Goal: Check status: Check status

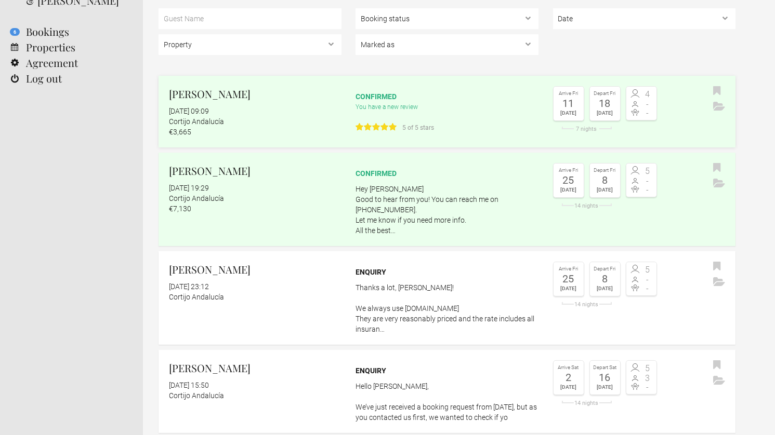
scroll to position [83, 0]
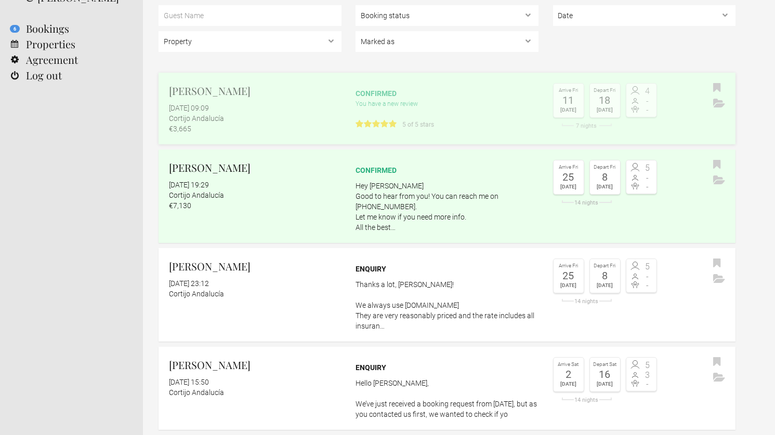
click at [500, 91] on div "confirmed" at bounding box center [446, 93] width 183 height 10
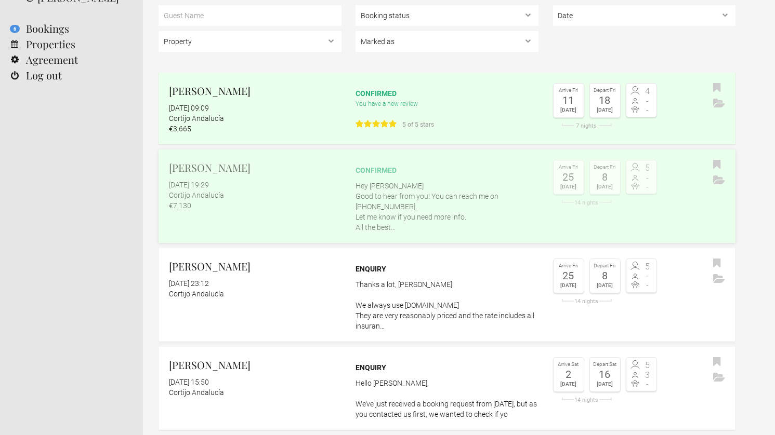
click at [220, 177] on div "Paul McBride 6 July 2025 at 19:29 Cortijo Andalucía €7,130" at bounding box center [249, 185] width 183 height 51
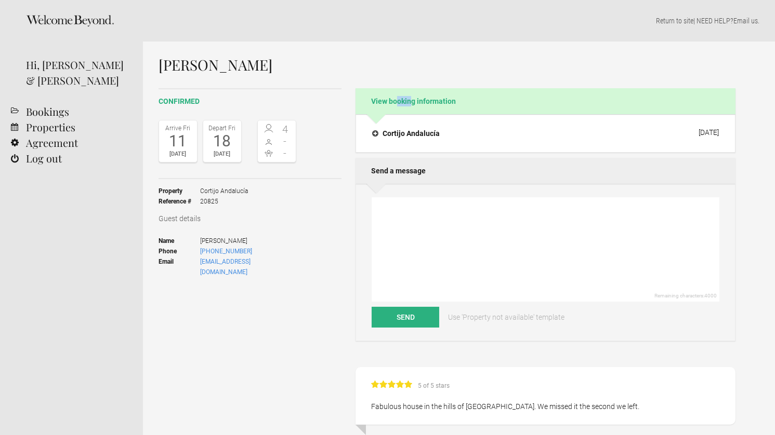
click at [500, 91] on h2 "View booking information" at bounding box center [545, 101] width 380 height 26
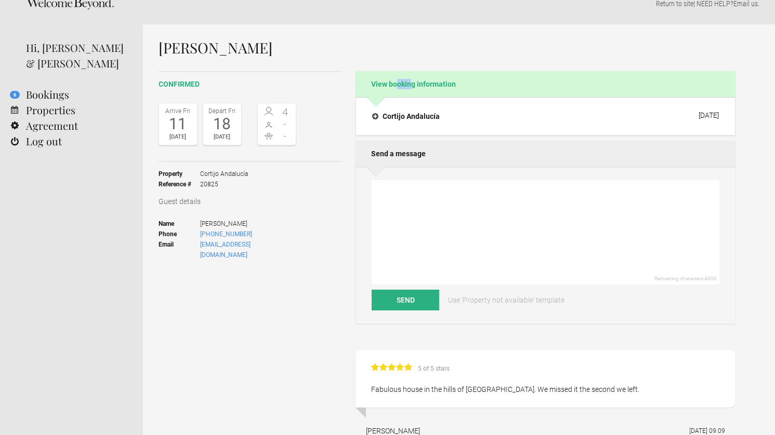
scroll to position [30, 0]
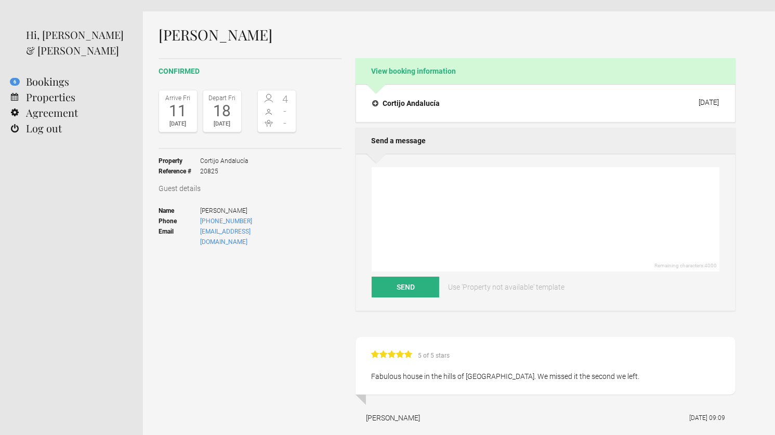
click at [446, 63] on h2 "View booking information" at bounding box center [545, 71] width 380 height 26
click at [446, 71] on h2 "View booking information" at bounding box center [545, 71] width 380 height 26
click at [437, 99] on h4 "Cortijo Andalucía" at bounding box center [406, 103] width 68 height 10
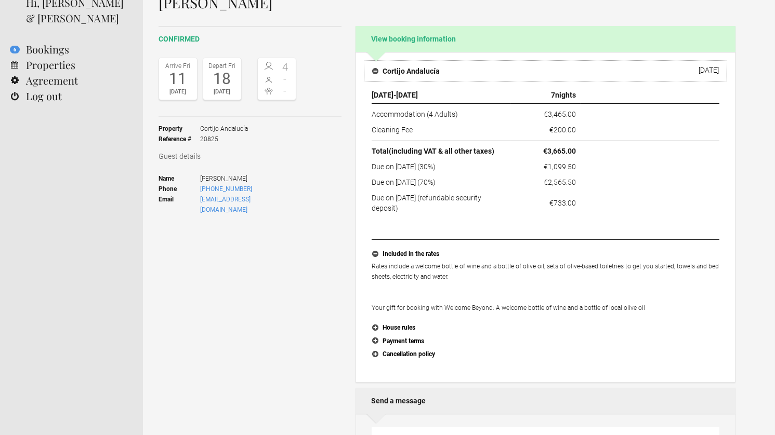
scroll to position [64, 0]
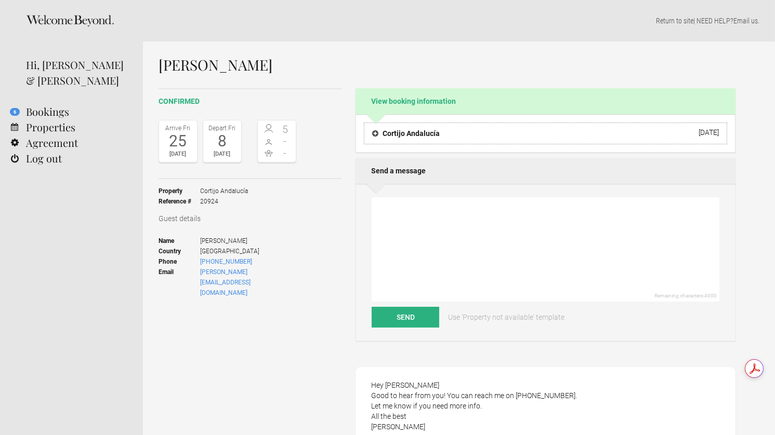
click at [378, 129] on h4 "Cortijo Andalucía" at bounding box center [406, 133] width 68 height 10
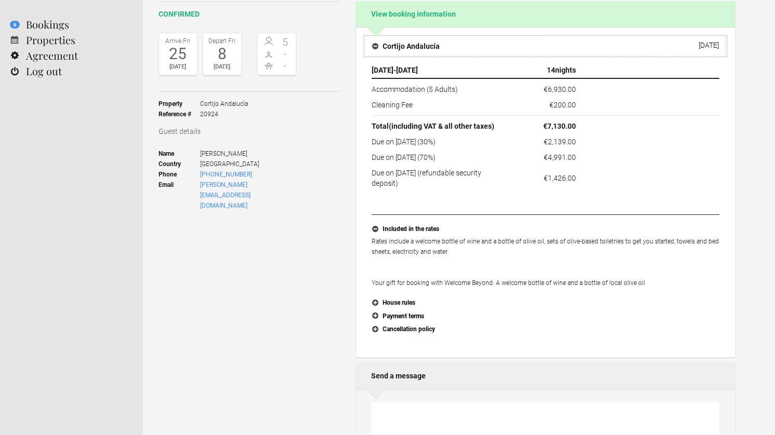
scroll to position [90, 0]
